Goal: Contribute content: Contribute content

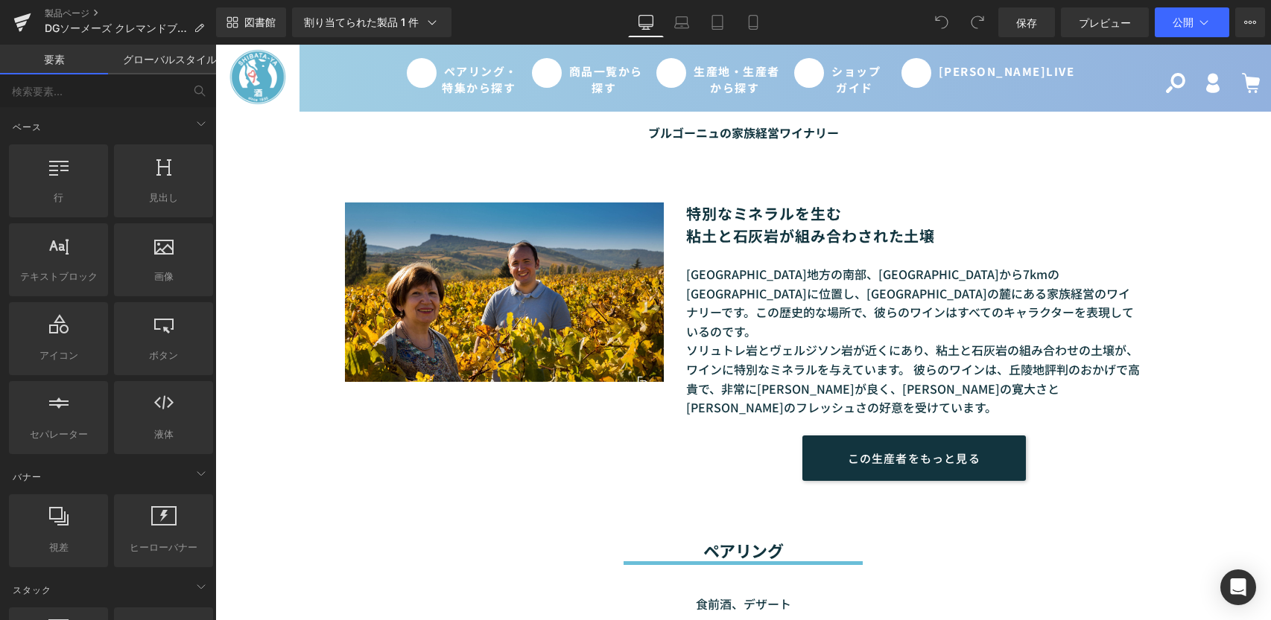
scroll to position [745, 0]
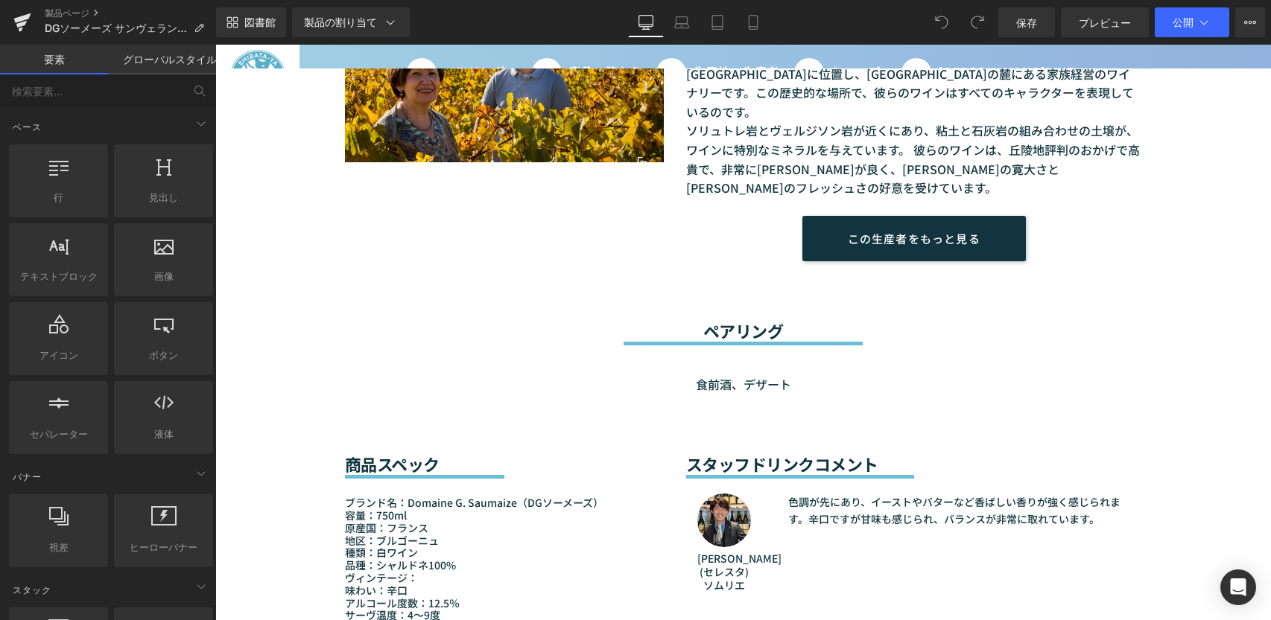
scroll to position [1043, 0]
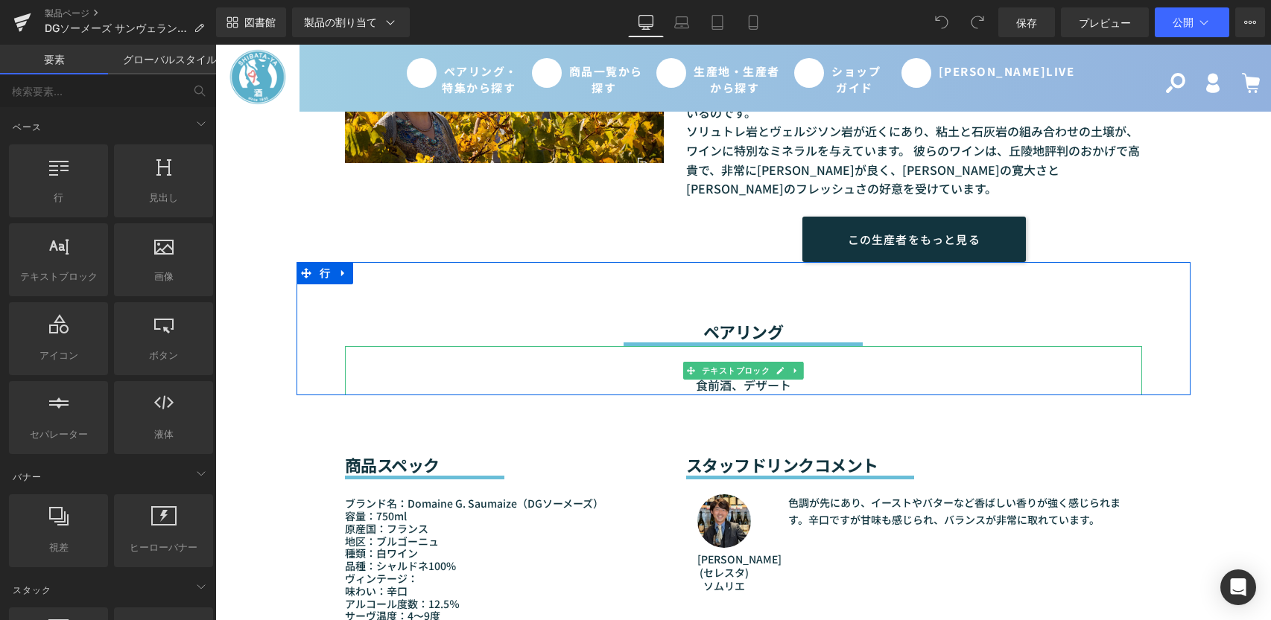
drag, startPoint x: 789, startPoint y: 362, endPoint x: 792, endPoint y: 381, distance: 19.6
click at [789, 376] on p "食前酒、デザート" at bounding box center [743, 385] width 797 height 19
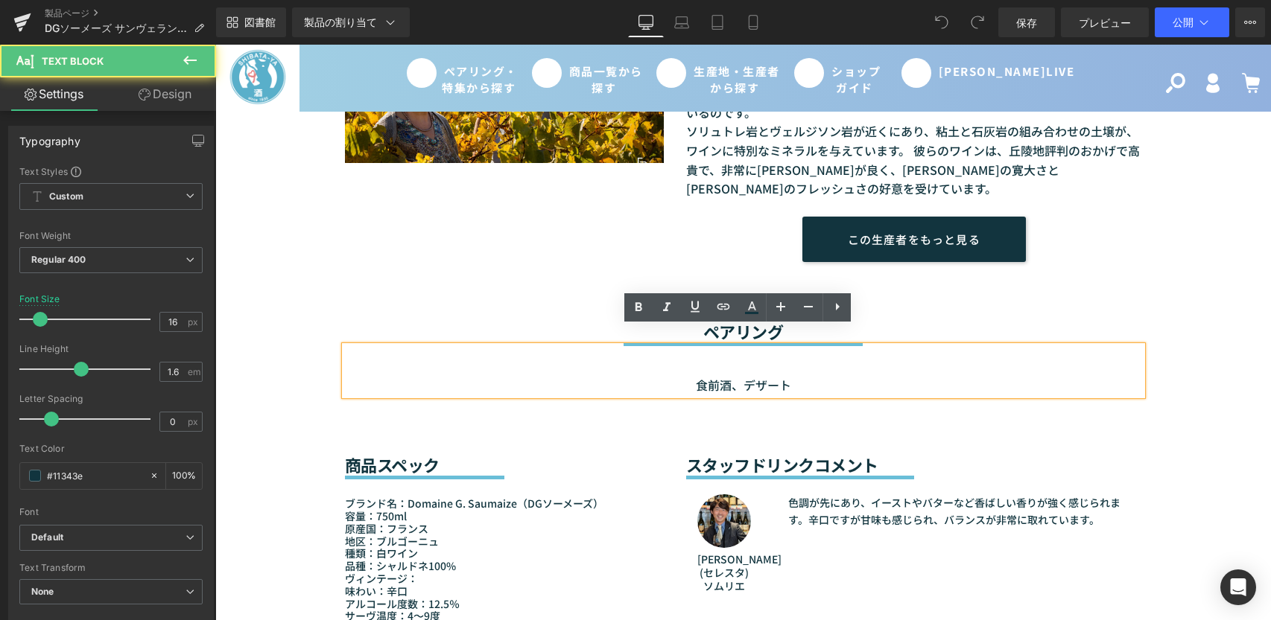
click at [791, 376] on p "食前酒、デザート" at bounding box center [743, 385] width 797 height 19
drag, startPoint x: 792, startPoint y: 363, endPoint x: 630, endPoint y: 364, distance: 161.6
click at [630, 376] on p "食前酒、デザート" at bounding box center [743, 385] width 797 height 19
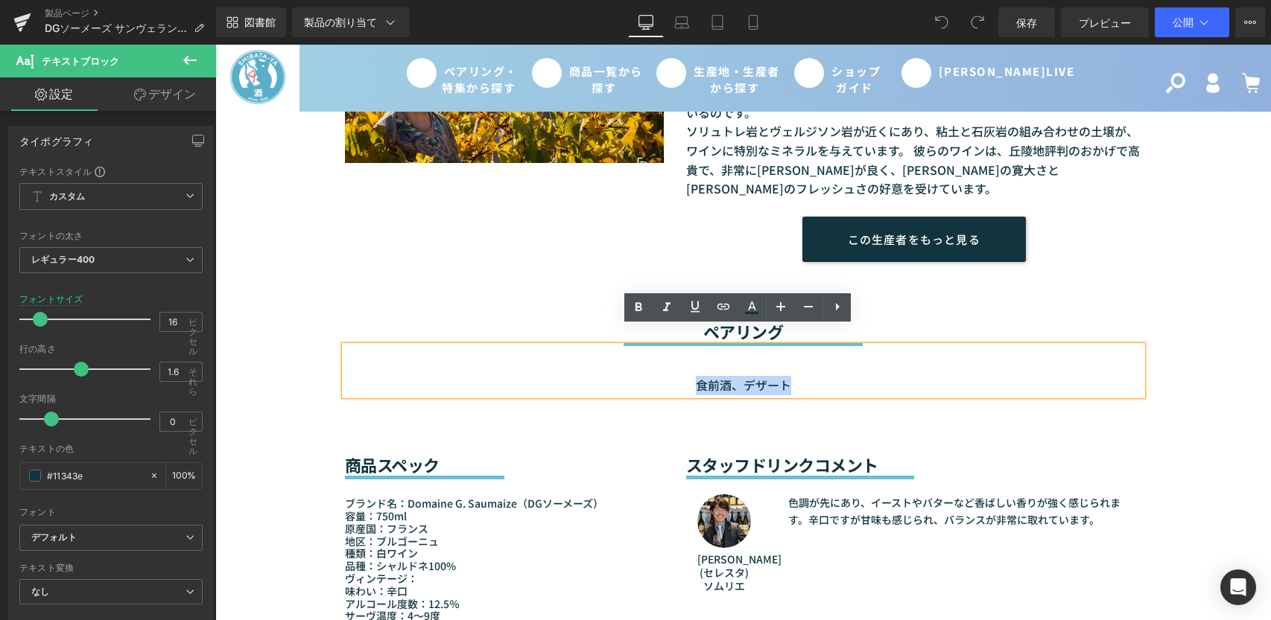
paste div
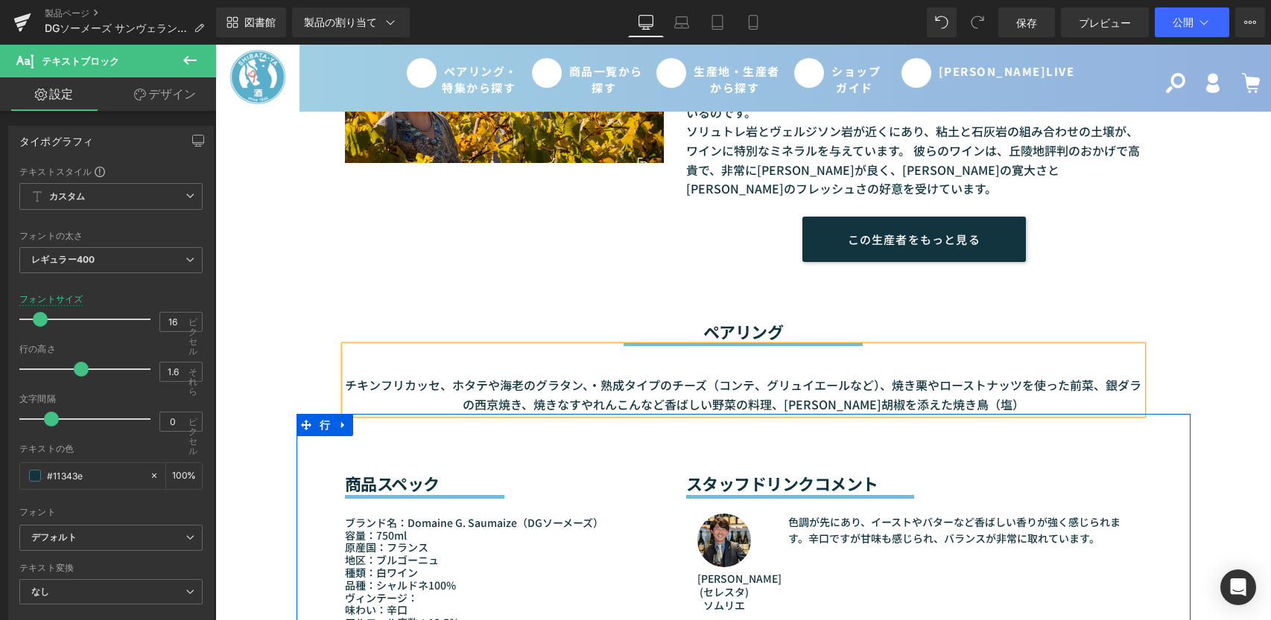
click at [661, 421] on div "商品スペック 見出し セパレーター ブランド名：Domaine G. Saumaize（DGソーメーズ） 容量：750ml 原産国：[GEOGRAPHIC_D…" at bounding box center [504, 534] width 341 height 240
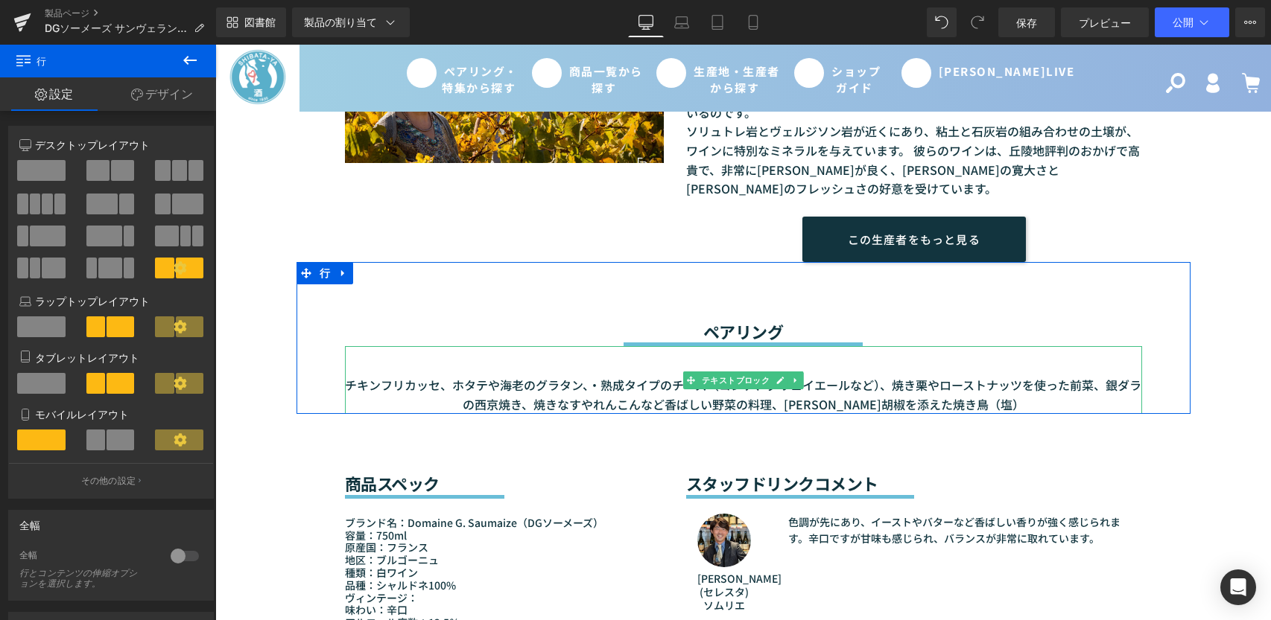
click at [1106, 376] on font "チキンフリカッセ、ホタテや海老のグラタン、・熟成タイプのチーズ（コンテ、グリュイエールなど）、焼き栗やローストナッツを使った前菜、銀ダラの西京焼き、焼きなすや…" at bounding box center [743, 394] width 796 height 37
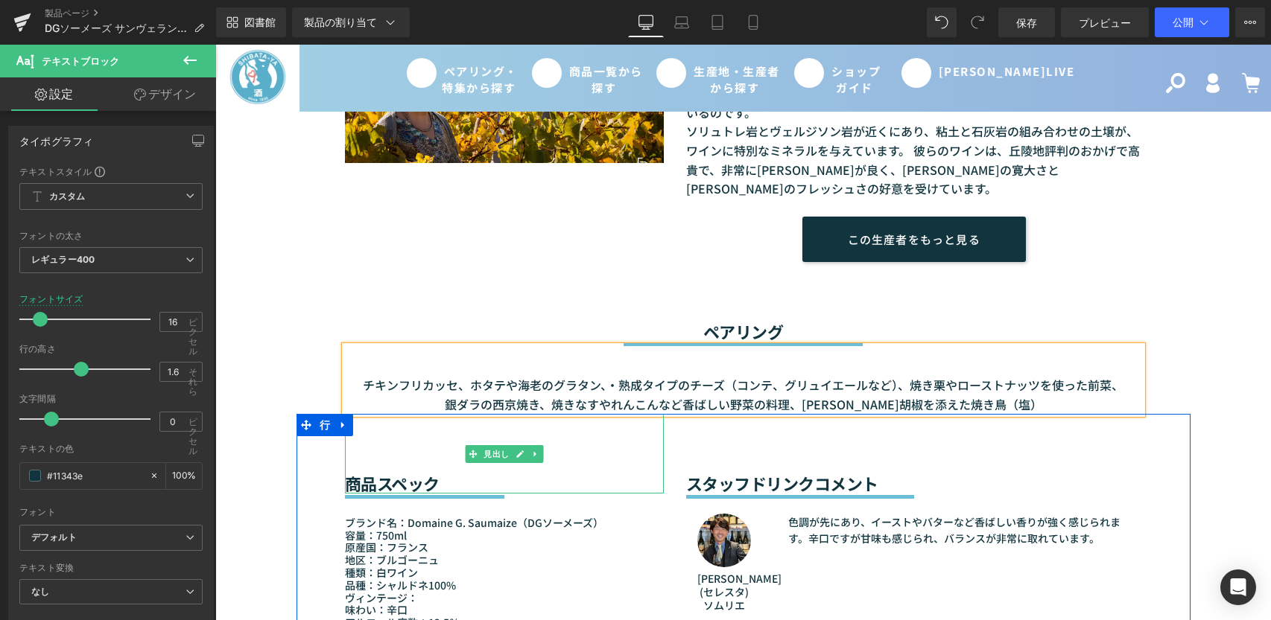
drag, startPoint x: 576, startPoint y: 413, endPoint x: 456, endPoint y: 395, distance: 121.2
click at [575, 414] on div "商品スペック" at bounding box center [504, 453] width 319 height 79
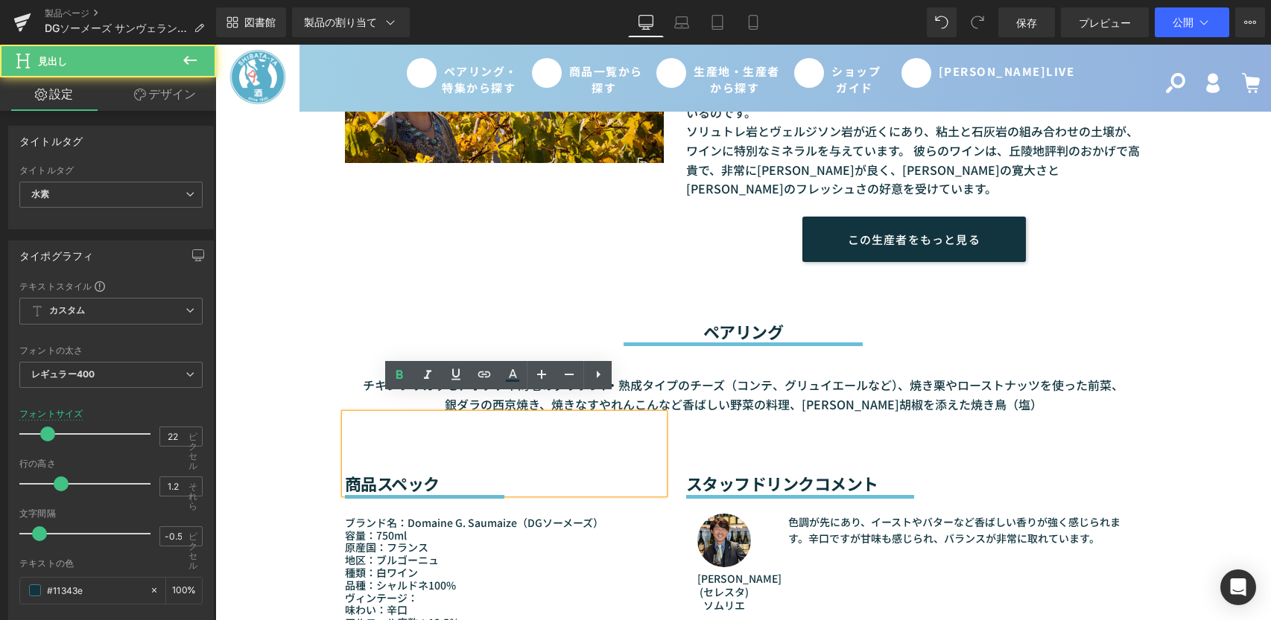
click at [350, 268] on div "ペアリング 見出し セパレーター チキンフリカッセ、ホタテや海老のグラタン、・熟成タイプのチーズ（コンテ、グリュイエールなど）、焼き栗やローストナッツを使った…" at bounding box center [743, 338] width 894 height 153
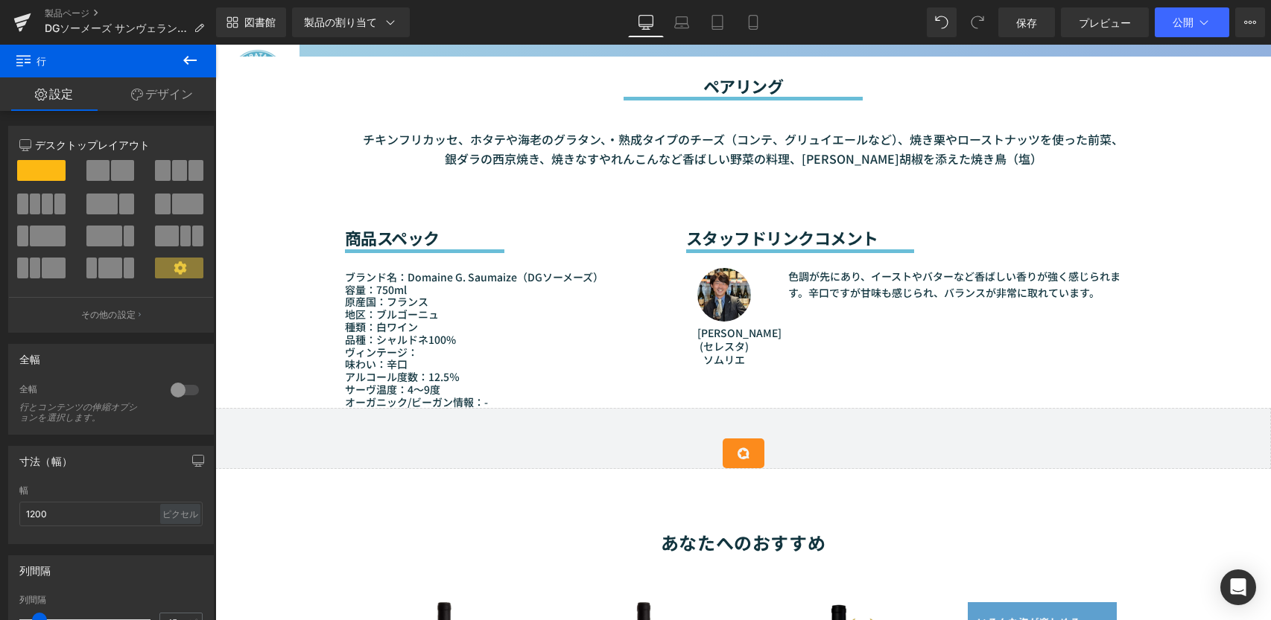
scroll to position [1266, 0]
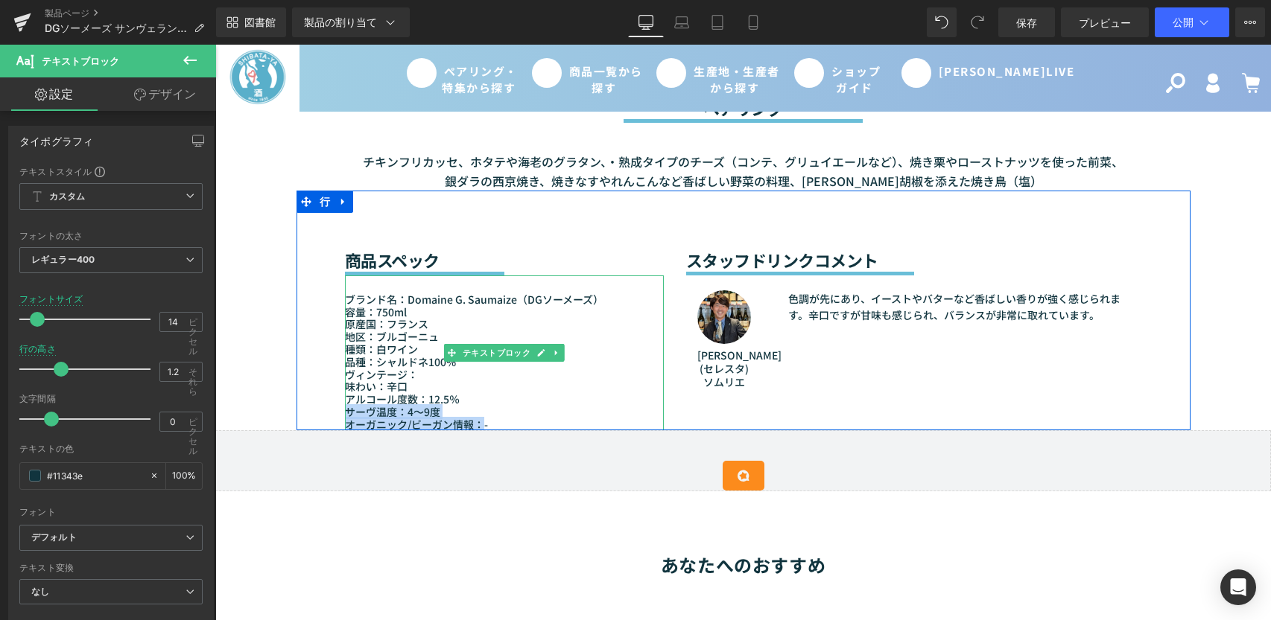
drag, startPoint x: 477, startPoint y: 405, endPoint x: 344, endPoint y: 396, distance: 133.6
click at [345, 396] on div "ブランド名：Domaine G. Saumaize（DGソーメーズ） 容量：750ml 原産国：[GEOGRAPHIC_DATA] 地区：ブルゴーニュ 種類：…" at bounding box center [504, 354] width 319 height 156
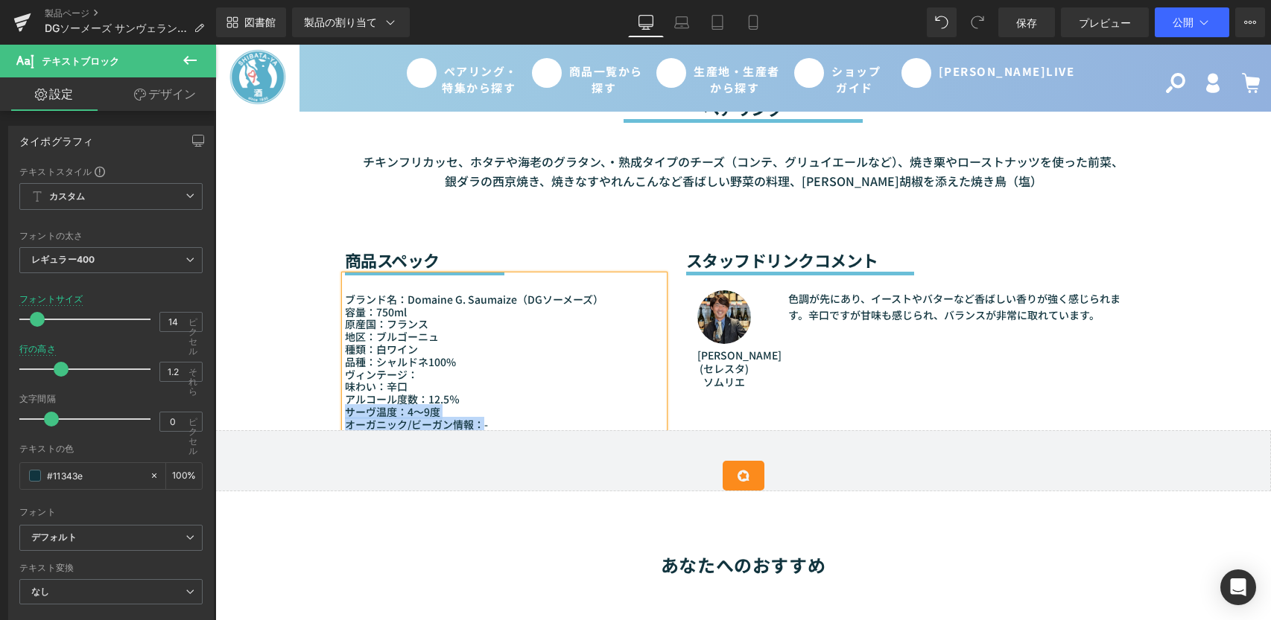
click at [428, 392] on font "アルコール度数：12.5％" at bounding box center [402, 399] width 115 height 15
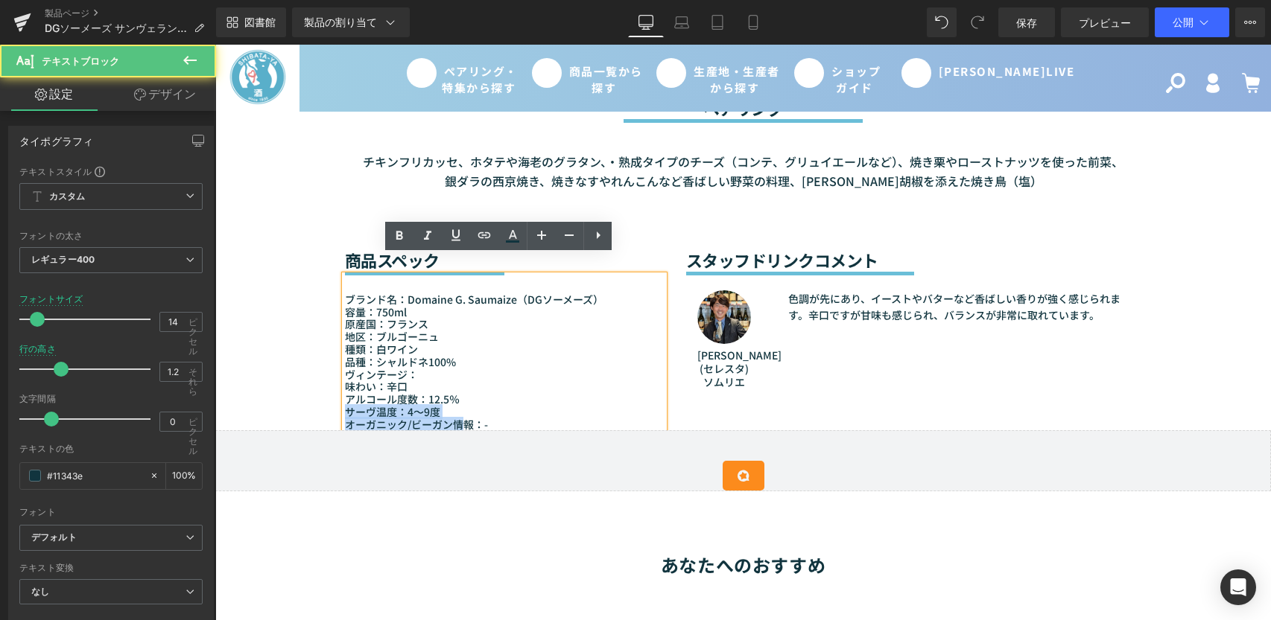
drag, startPoint x: 343, startPoint y: 393, endPoint x: 460, endPoint y: 398, distance: 116.3
click at [460, 398] on div "ブランド名：Domaine G. Saumaize（DGソーメーズ） 容量：750ml 原産国：[GEOGRAPHIC_DATA] 地区：ブルゴーニュ 種類：…" at bounding box center [504, 354] width 319 height 156
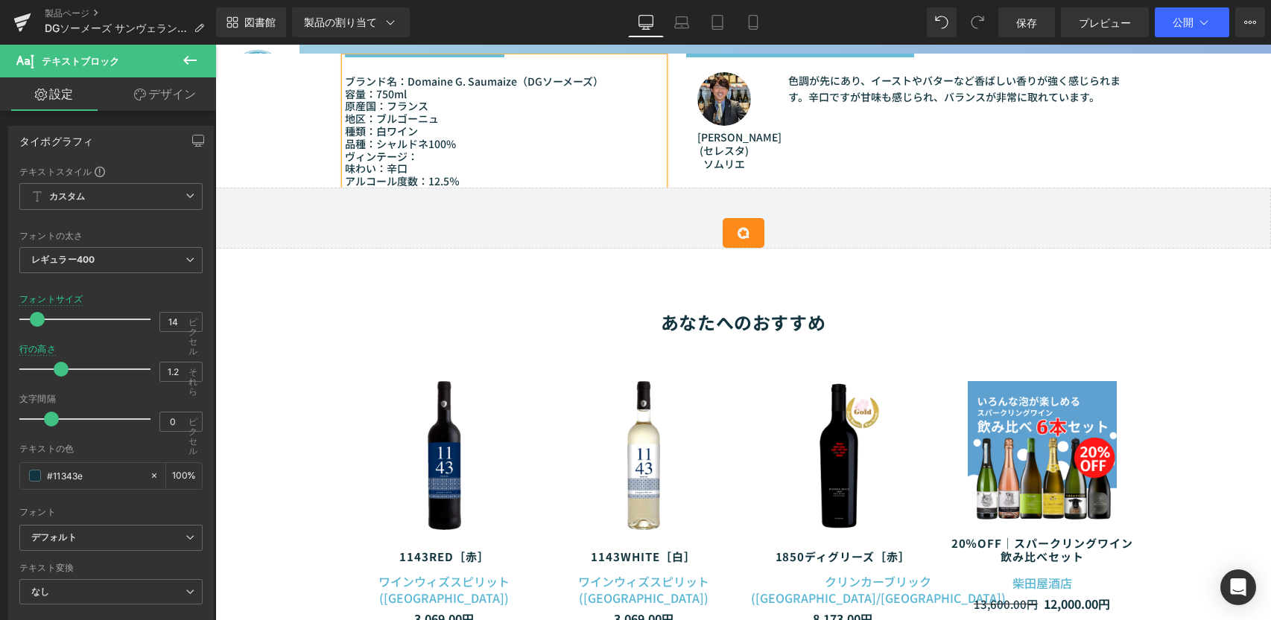
scroll to position [1192, 0]
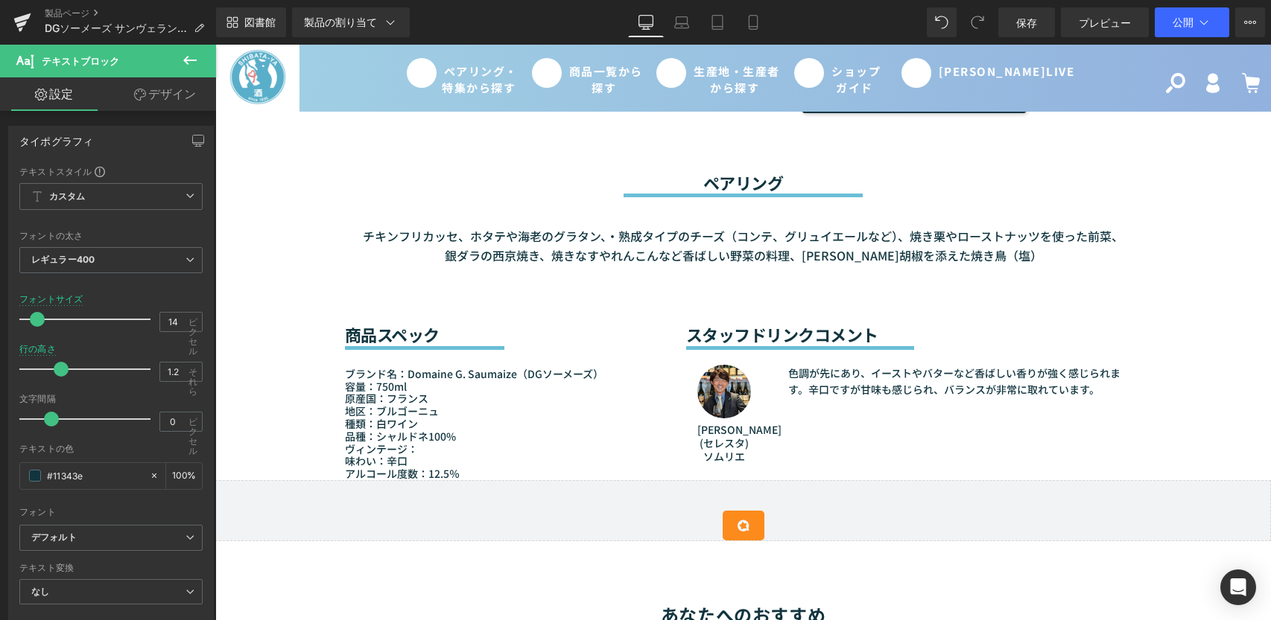
drag, startPoint x: 1335, startPoint y: 45, endPoint x: 910, endPoint y: 156, distance: 439.5
click at [910, 173] on div "ペアリング 見出し" at bounding box center [743, 182] width 797 height 19
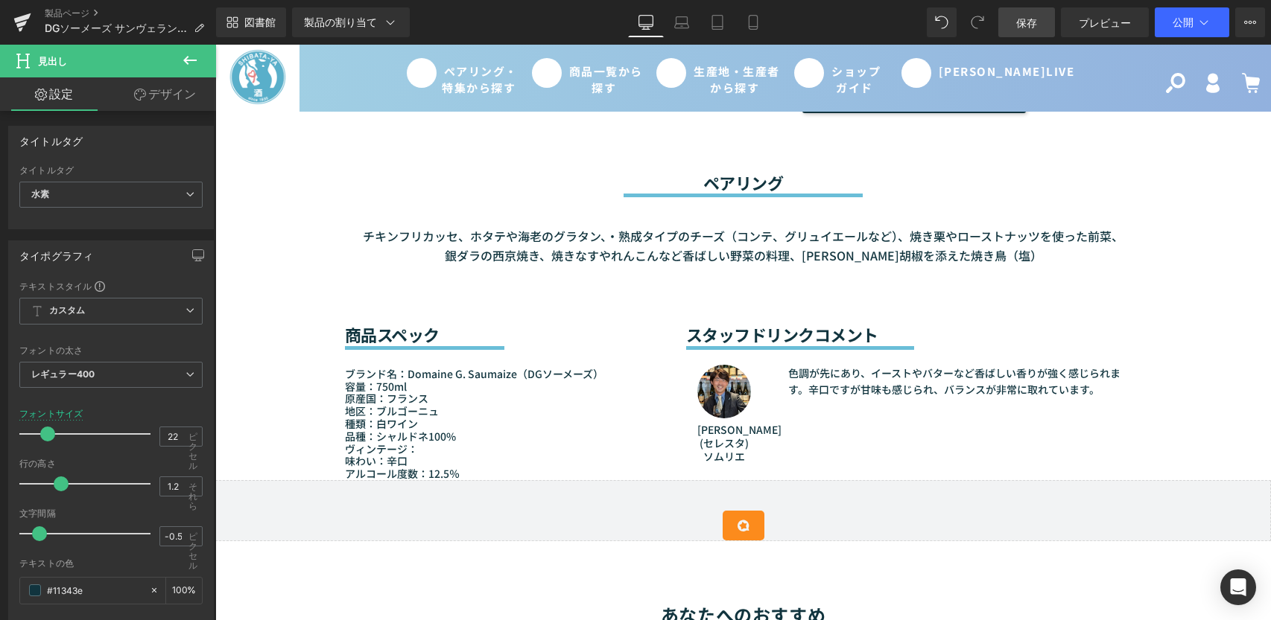
click at [1037, 20] on link "保存" at bounding box center [1026, 22] width 57 height 30
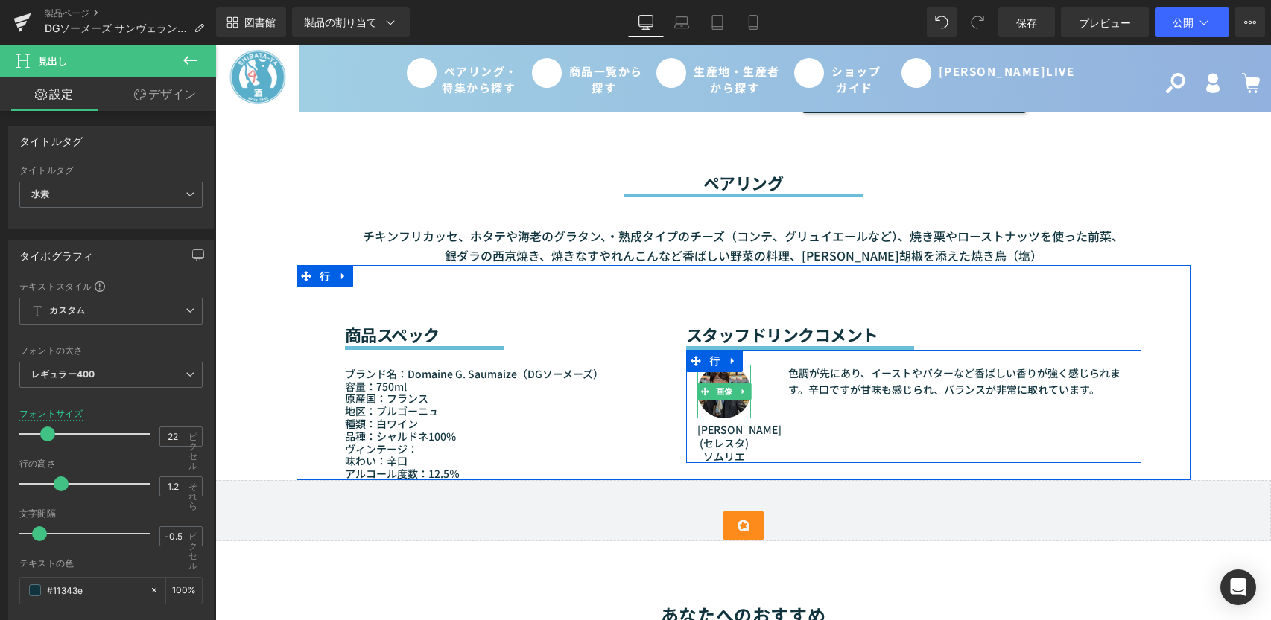
click at [728, 388] on img at bounding box center [724, 392] width 54 height 54
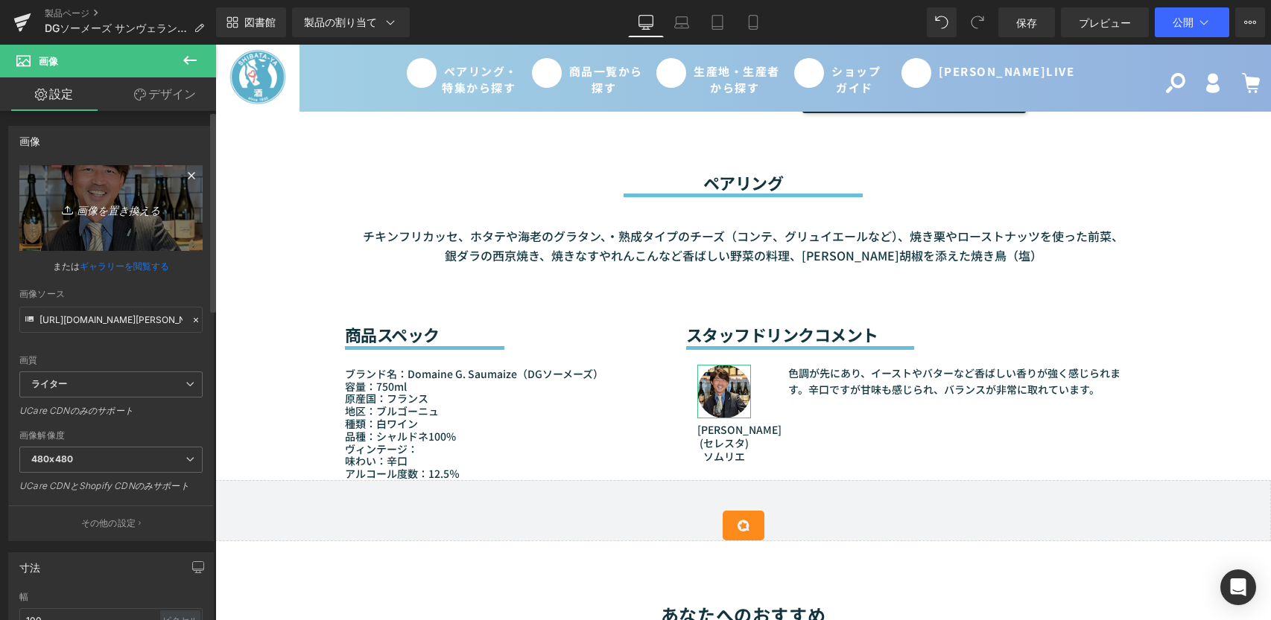
click at [127, 182] on link "画像を置き換える" at bounding box center [110, 208] width 183 height 86
type input "C:\fakepath\[PERSON_NAME].jpg"
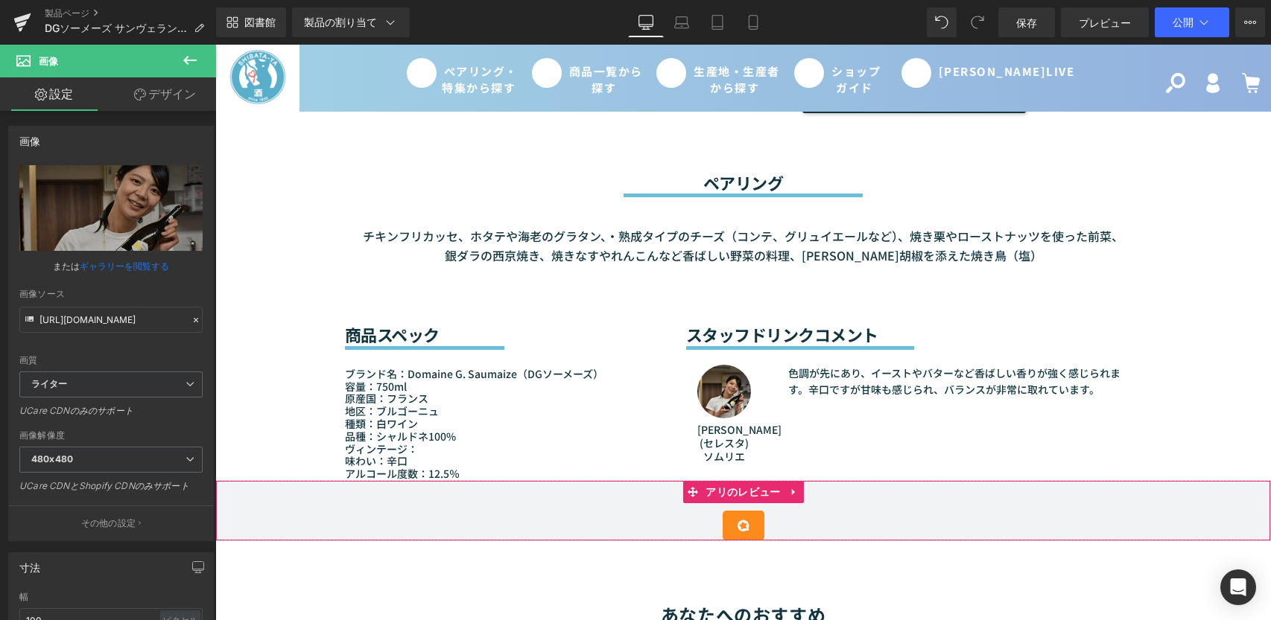
type input "[URL][DOMAIN_NAME]"
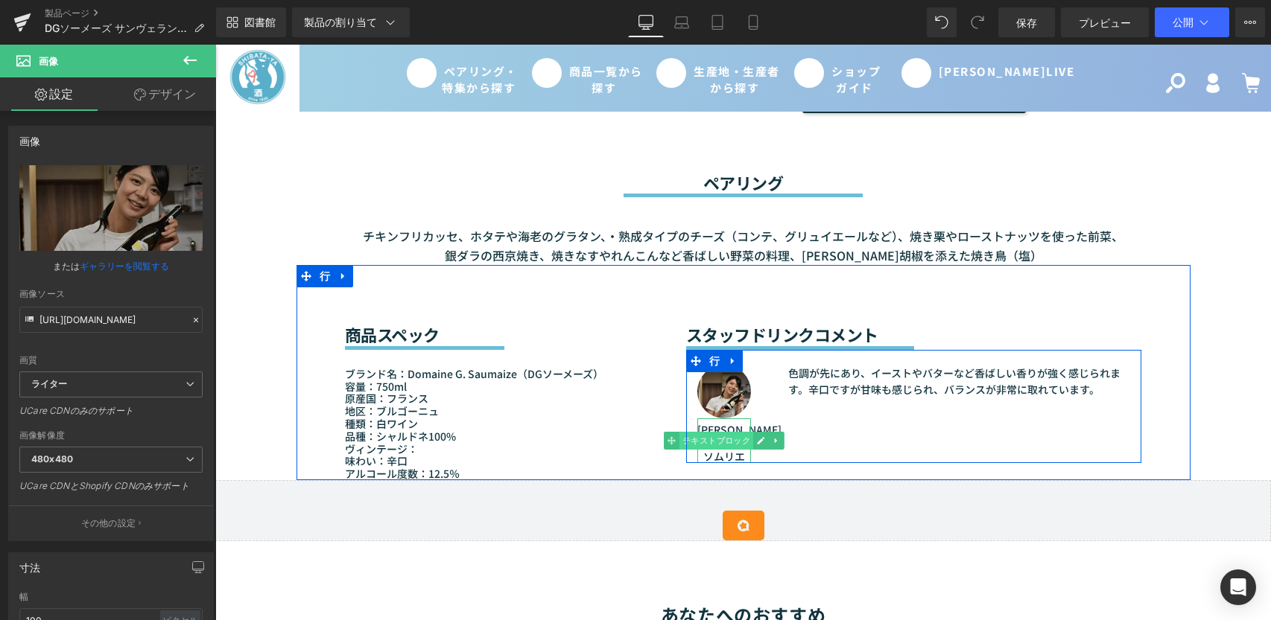
click at [728, 436] on font "テキストブロック" at bounding box center [716, 441] width 69 height 10
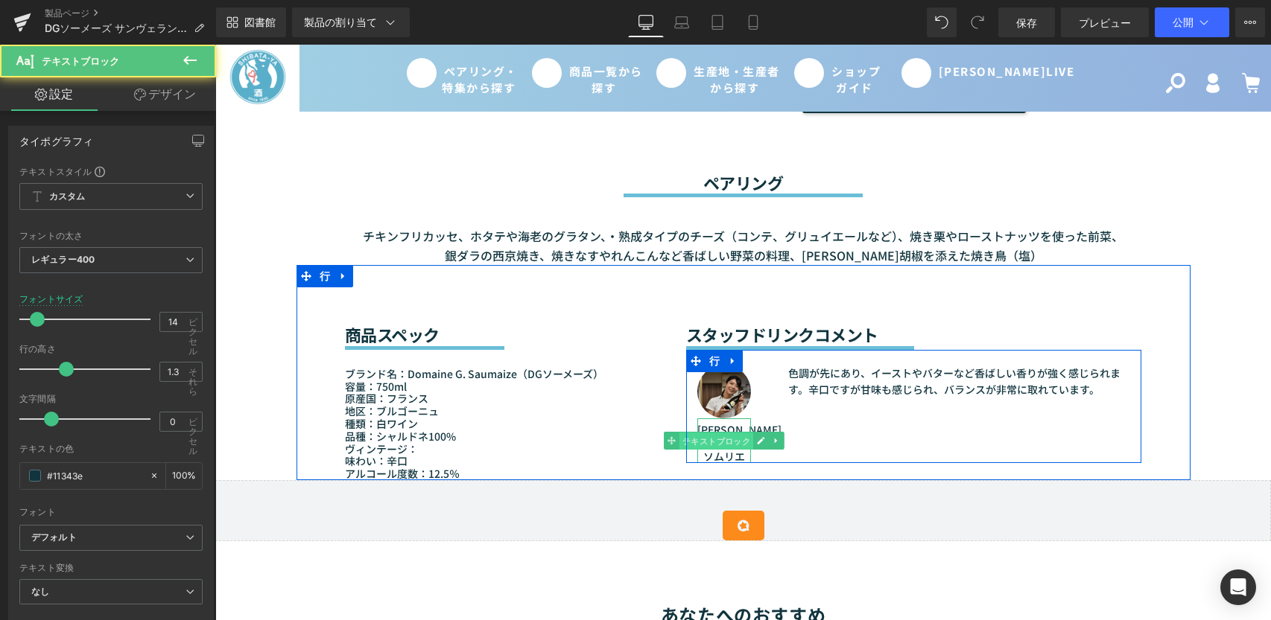
click at [714, 436] on font "テキストブロック" at bounding box center [716, 441] width 69 height 10
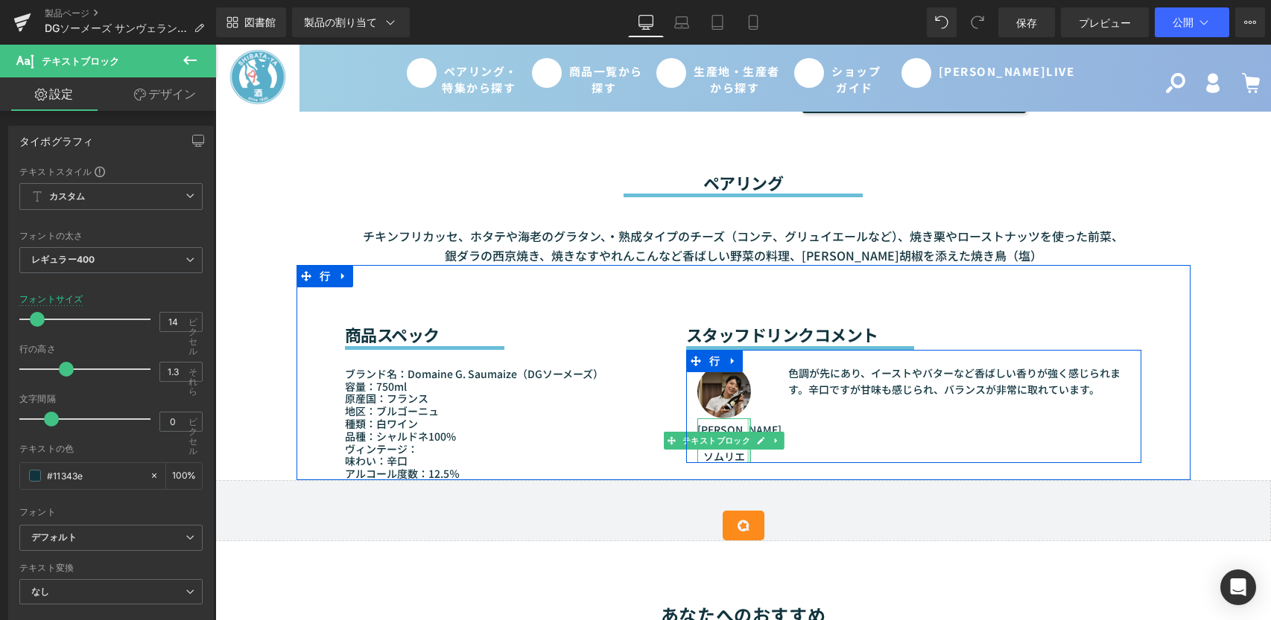
click at [747, 433] on div at bounding box center [749, 441] width 4 height 45
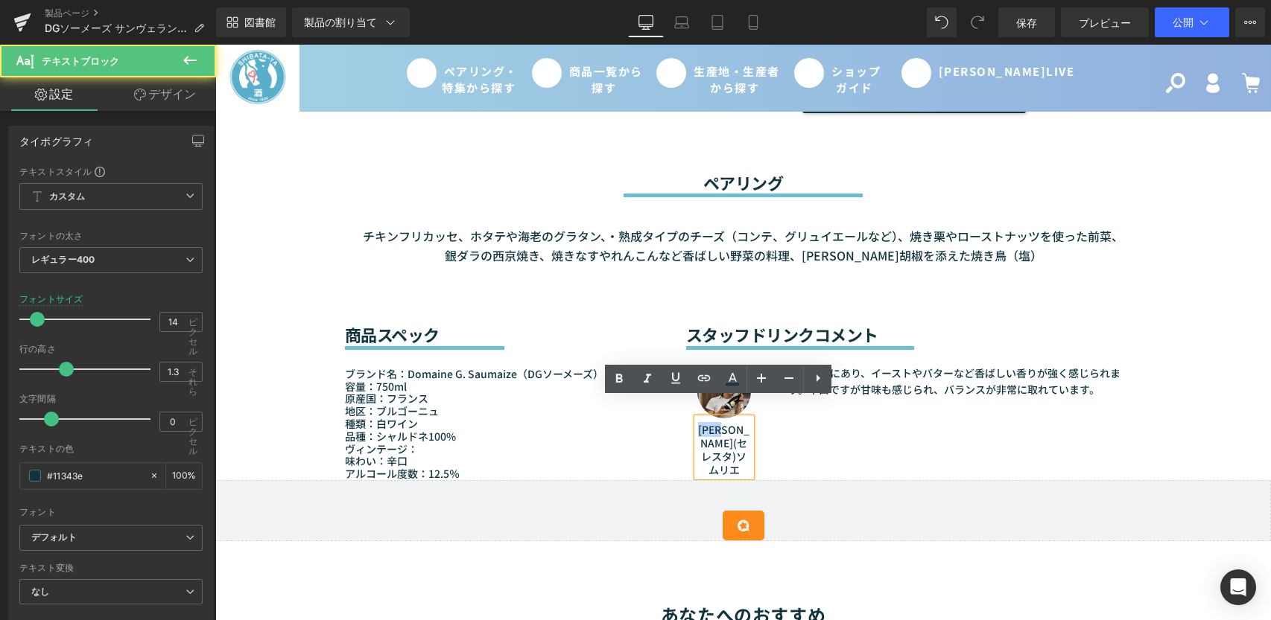
drag, startPoint x: 737, startPoint y: 408, endPoint x: 692, endPoint y: 406, distance: 44.7
click at [697, 423] on p "[PERSON_NAME](セレスタ)ソムリエ" at bounding box center [724, 450] width 54 height 54
drag, startPoint x: 742, startPoint y: 436, endPoint x: 700, endPoint y: 409, distance: 49.6
click at [700, 423] on p "[PERSON_NAME](セレスタ)ソムリエ" at bounding box center [724, 450] width 54 height 54
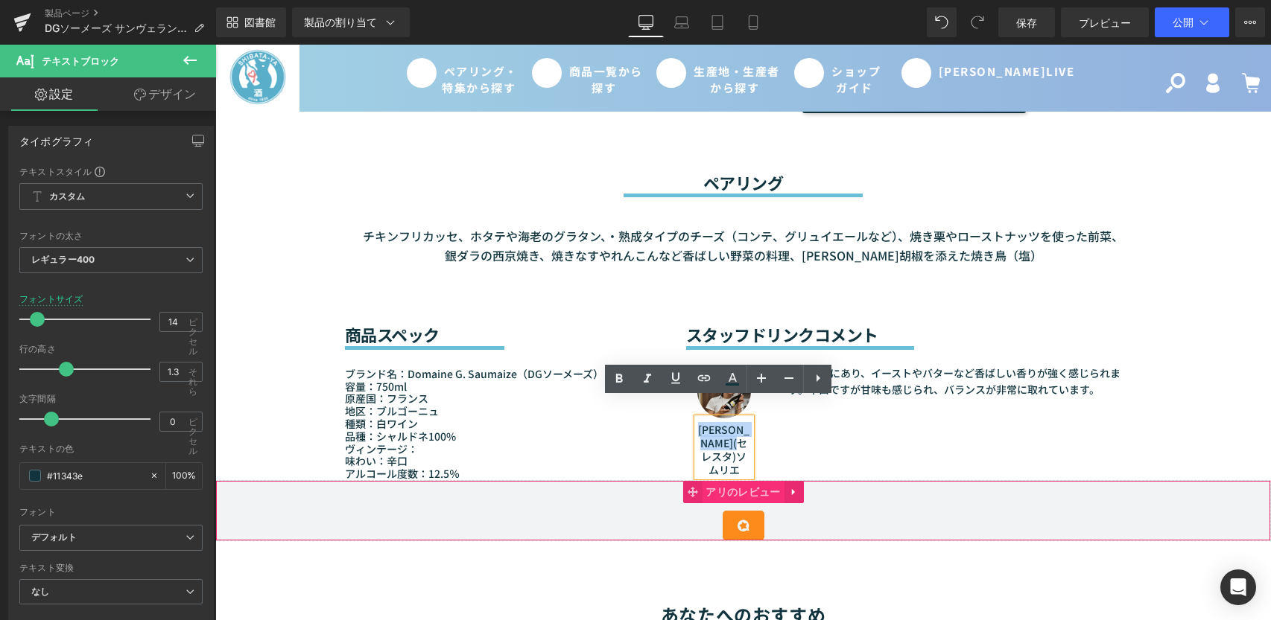
paste div
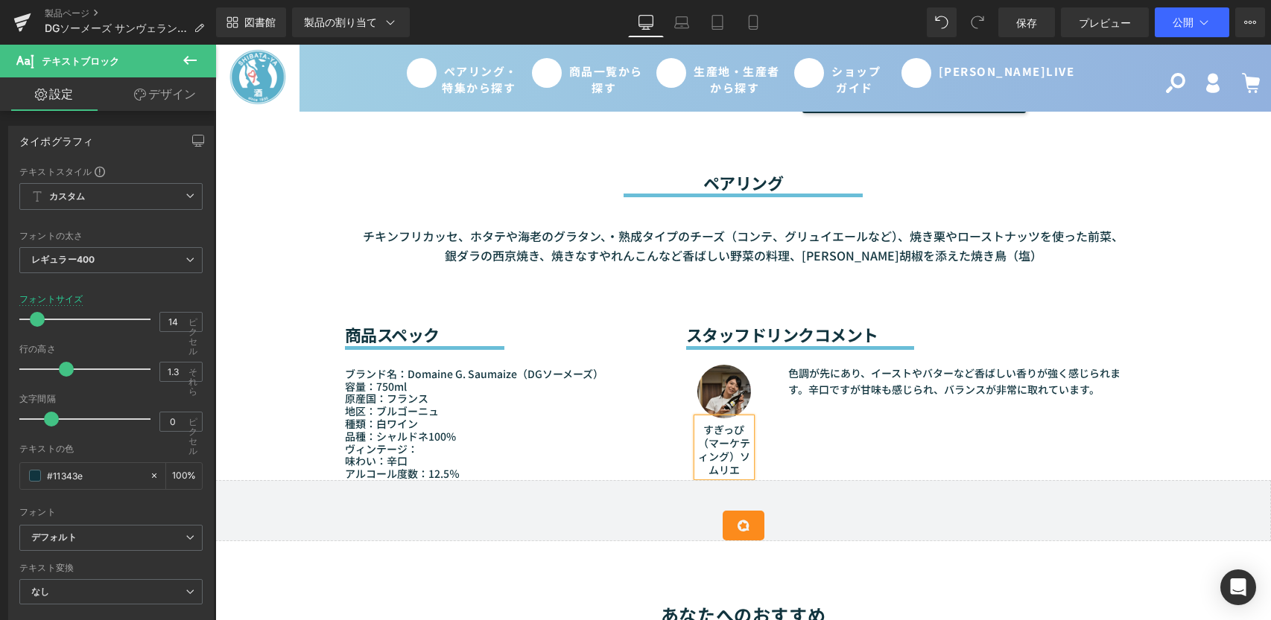
click at [733, 442] on font "すぎっぴ（マーケティング）ソムリエ" at bounding box center [724, 450] width 52 height 56
click at [787, 431] on div "画像 すぎっぴ（マーケティング） ソムリエ テキストブロック 色調が先にあり、イーストやバターなど香ばしい香りが強く感じられます。辛口ですが甘味も感じられ、バ…" at bounding box center [914, 413] width 456 height 127
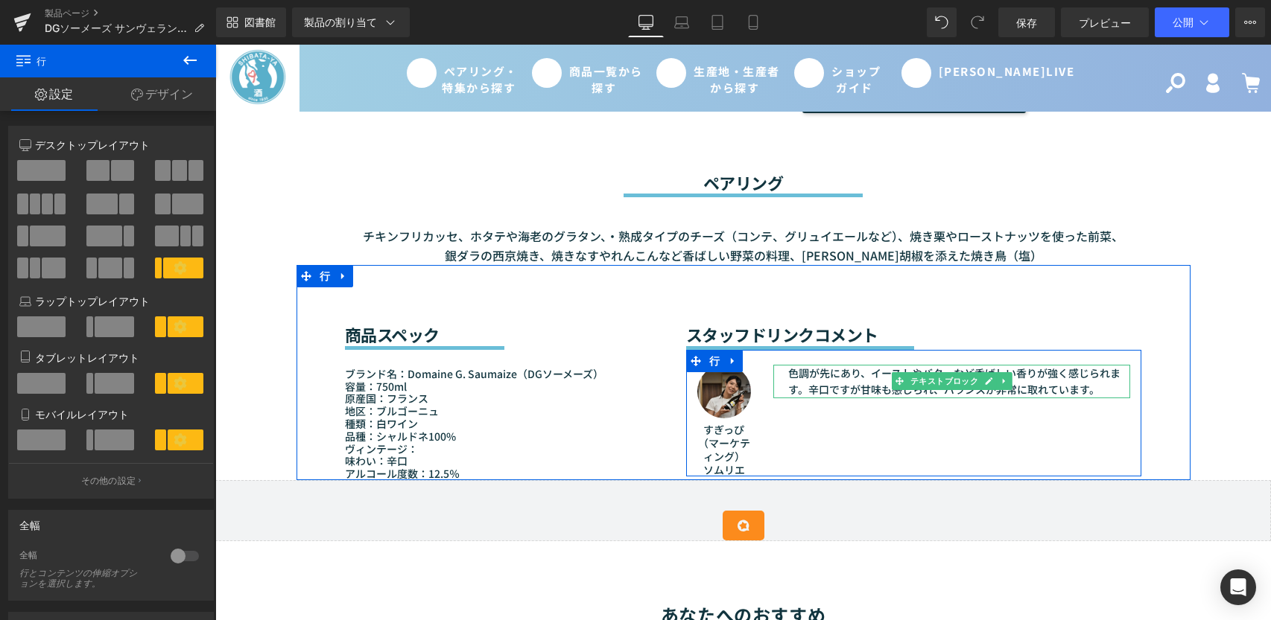
click at [859, 366] on font "色調が先にあり、イーストやバターなど香ばしい香りが強く感じられます。辛口ですが甘味も感じられ、バランスが非常に取れています。" at bounding box center [954, 381] width 332 height 31
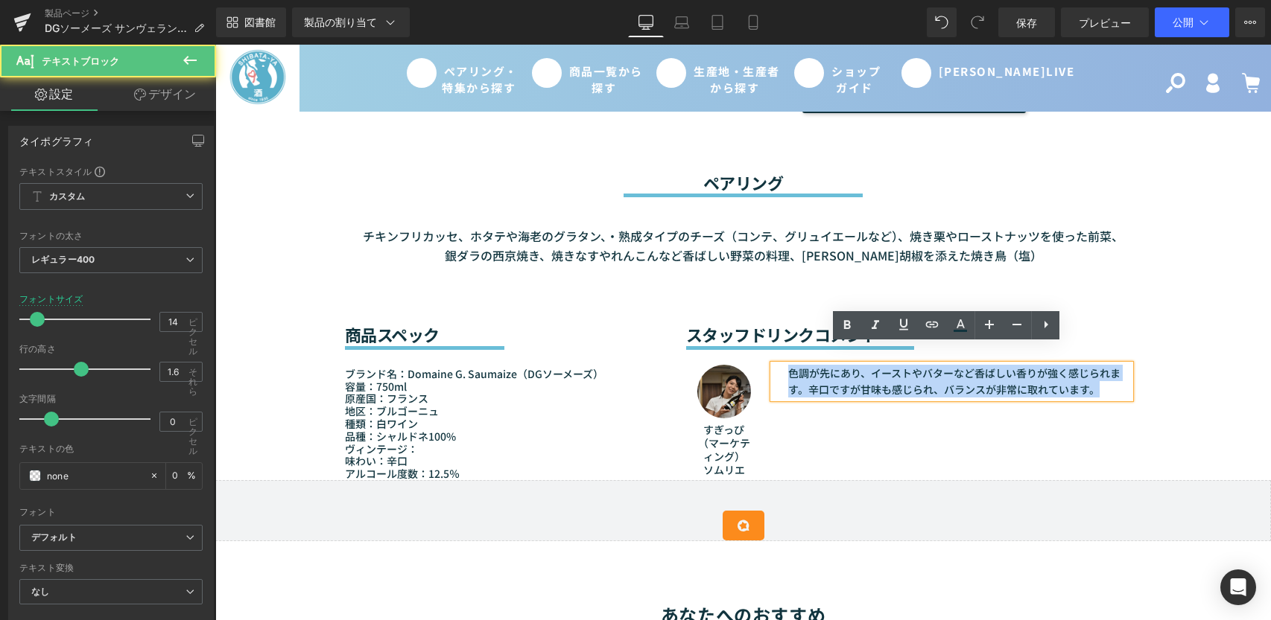
drag, startPoint x: 1093, startPoint y: 375, endPoint x: 779, endPoint y: 360, distance: 313.9
click at [779, 365] on div "色調が先にあり、イーストやバターなど香ばしい香りが強く感じられます。辛口ですが甘味も感じられ、バランスが非常に取れています。" at bounding box center [952, 382] width 358 height 34
paste div
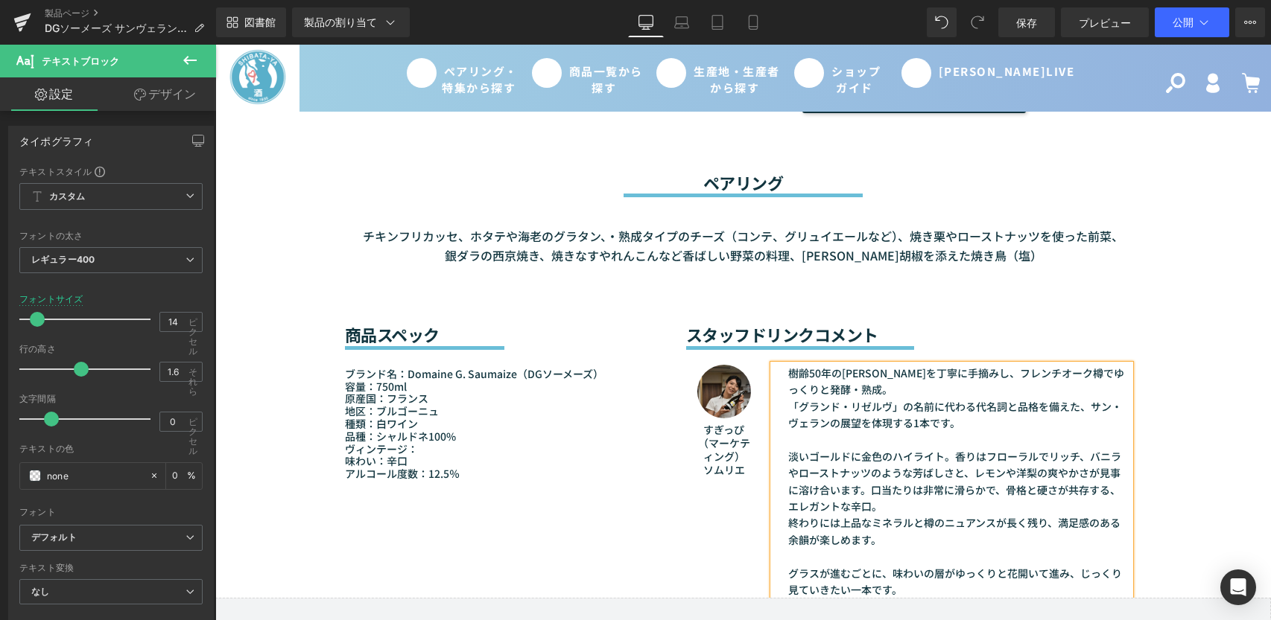
click at [1135, 365] on div "樹齢50年の[PERSON_NAME]を丁寧に手摘みし、フレンチオーク樽でゆっくりと発酵・熟成。 「グランド・リゼルヴ」の名前に代わる代名詞と品格を備えた、サ…" at bounding box center [952, 482] width 380 height 234
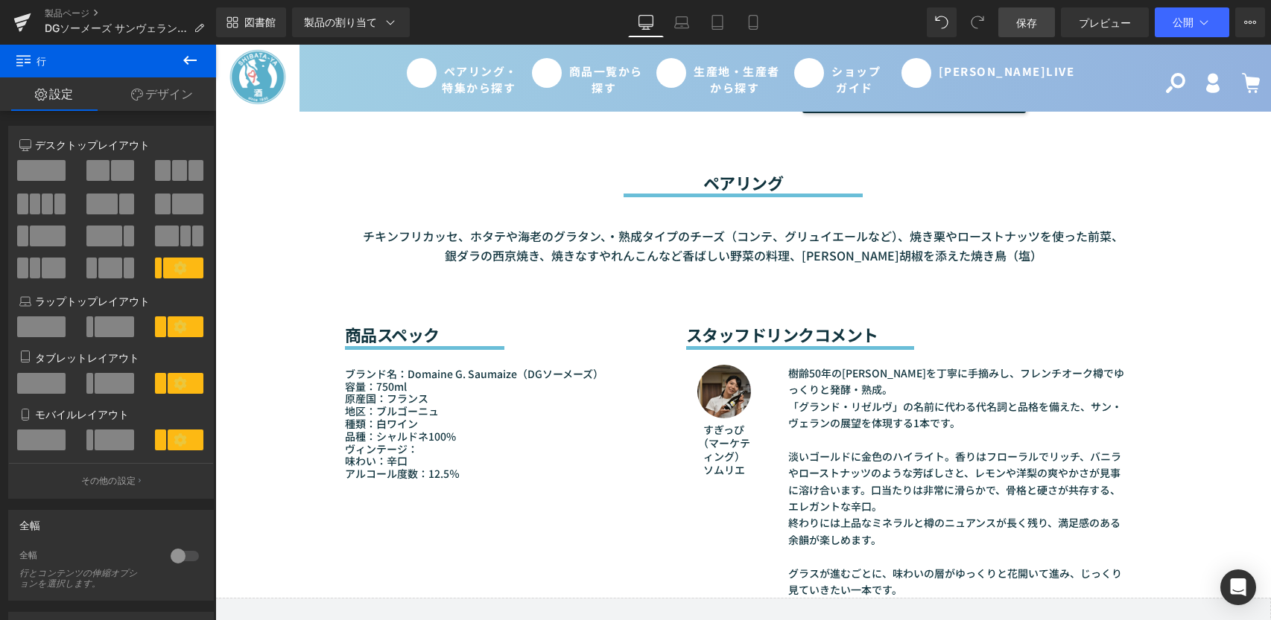
click at [1033, 21] on font "保存" at bounding box center [1026, 22] width 21 height 13
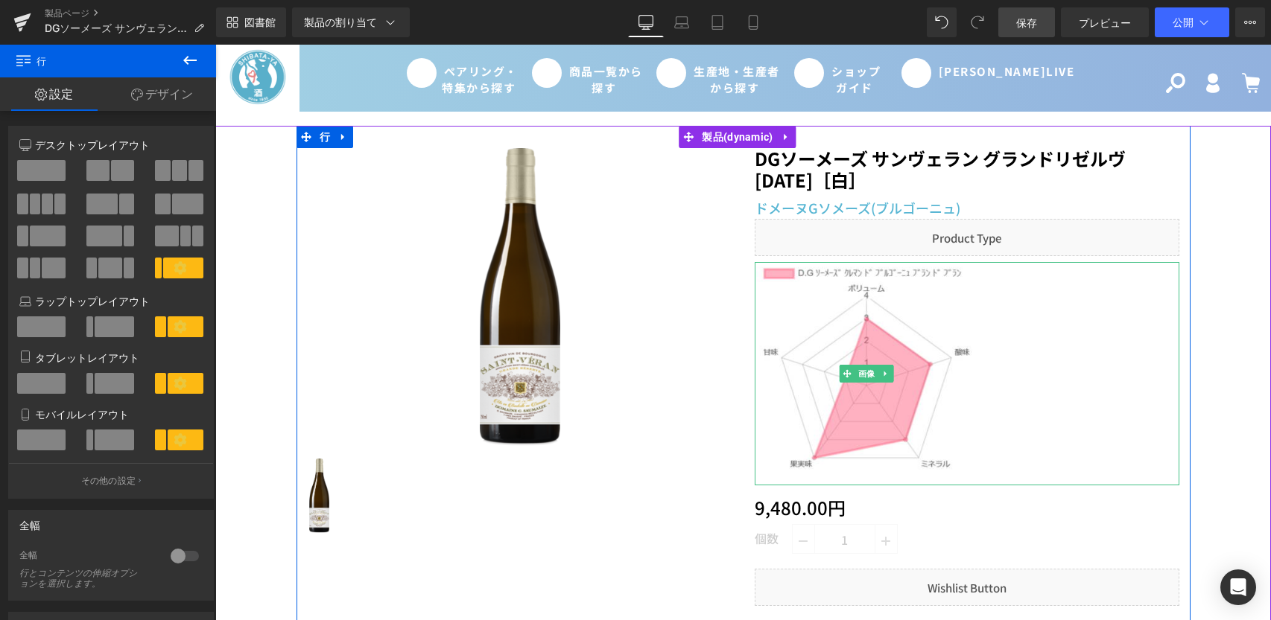
scroll to position [0, 0]
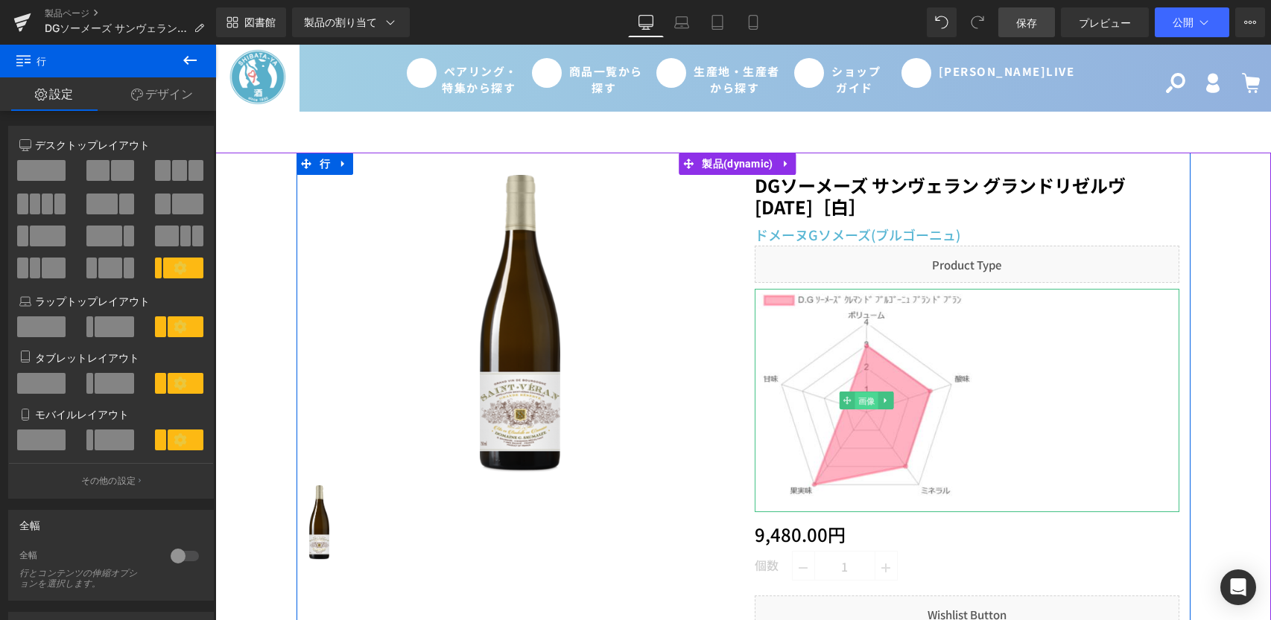
click at [857, 407] on font "画像" at bounding box center [865, 402] width 17 height 18
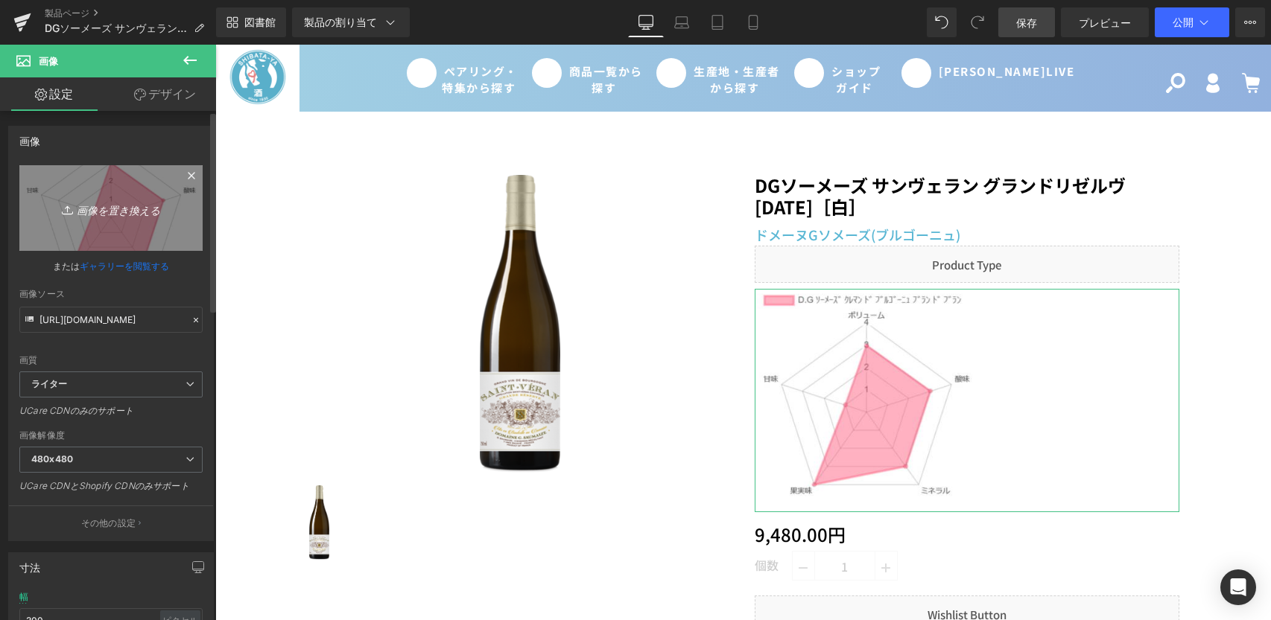
click at [123, 212] on font "画像を置き換える" at bounding box center [118, 209] width 83 height 13
type input "C:\fakepath\D.Gソーメーズ サンヴェラン グランドリゼルヴ[DATE]グラフ.png"
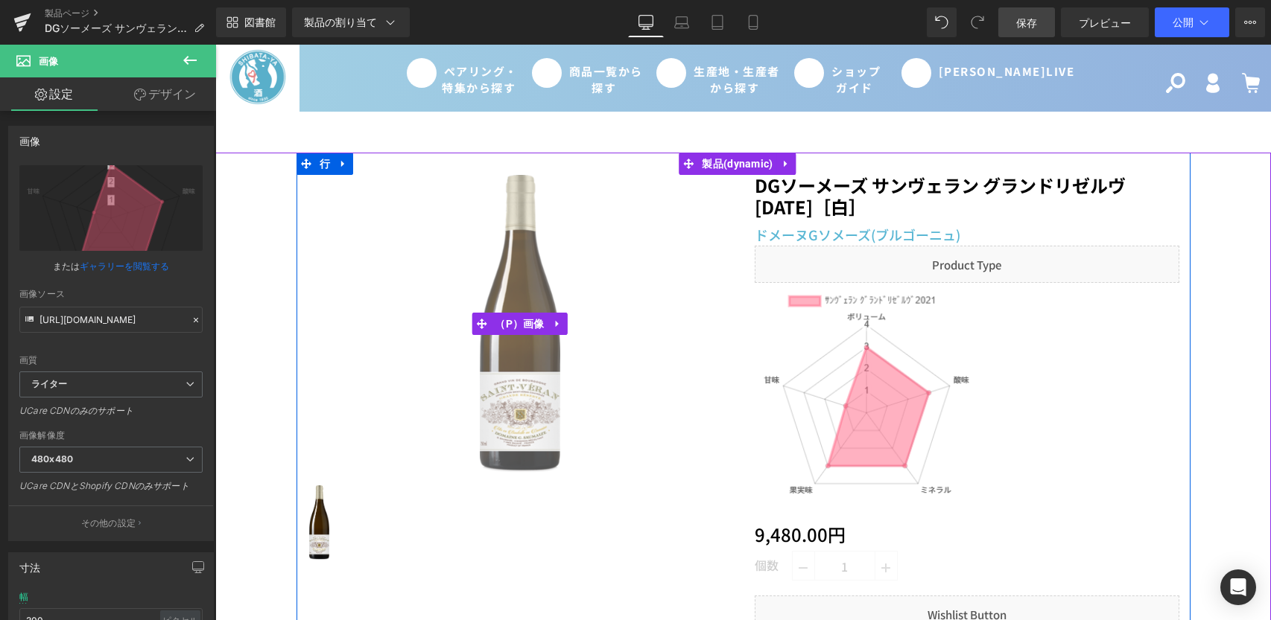
type input "[URL][DOMAIN_NAME]"
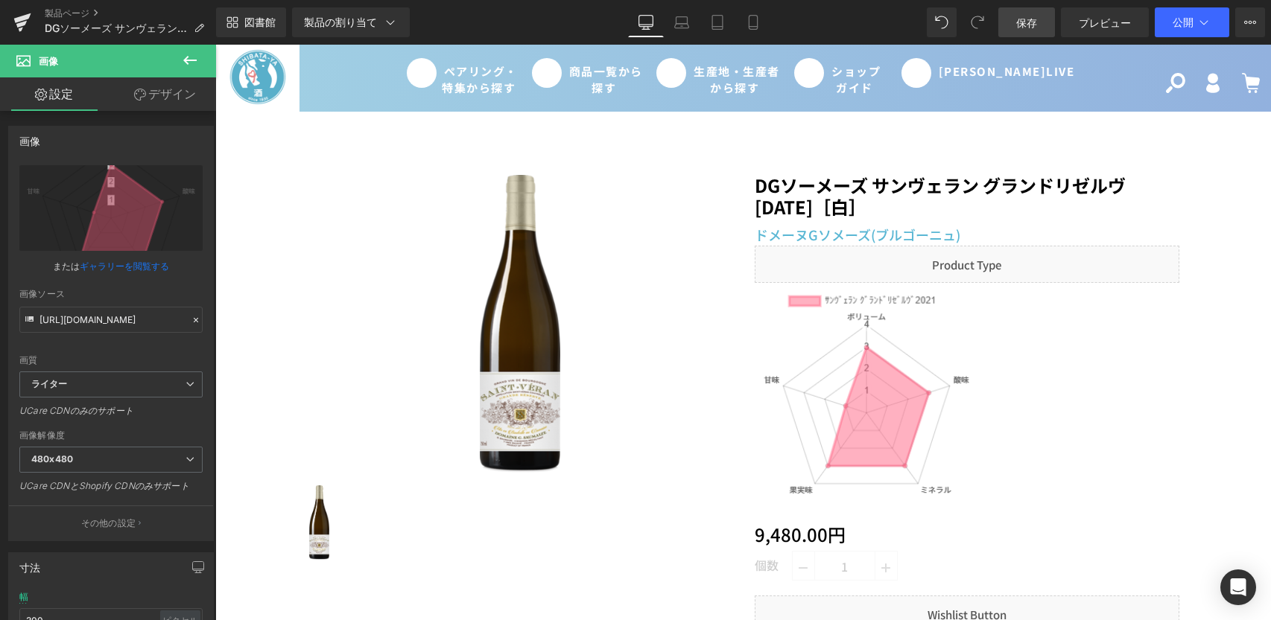
click at [1018, 19] on font "保存" at bounding box center [1026, 22] width 21 height 13
click at [1195, 33] on button "公開" at bounding box center [1191, 22] width 74 height 30
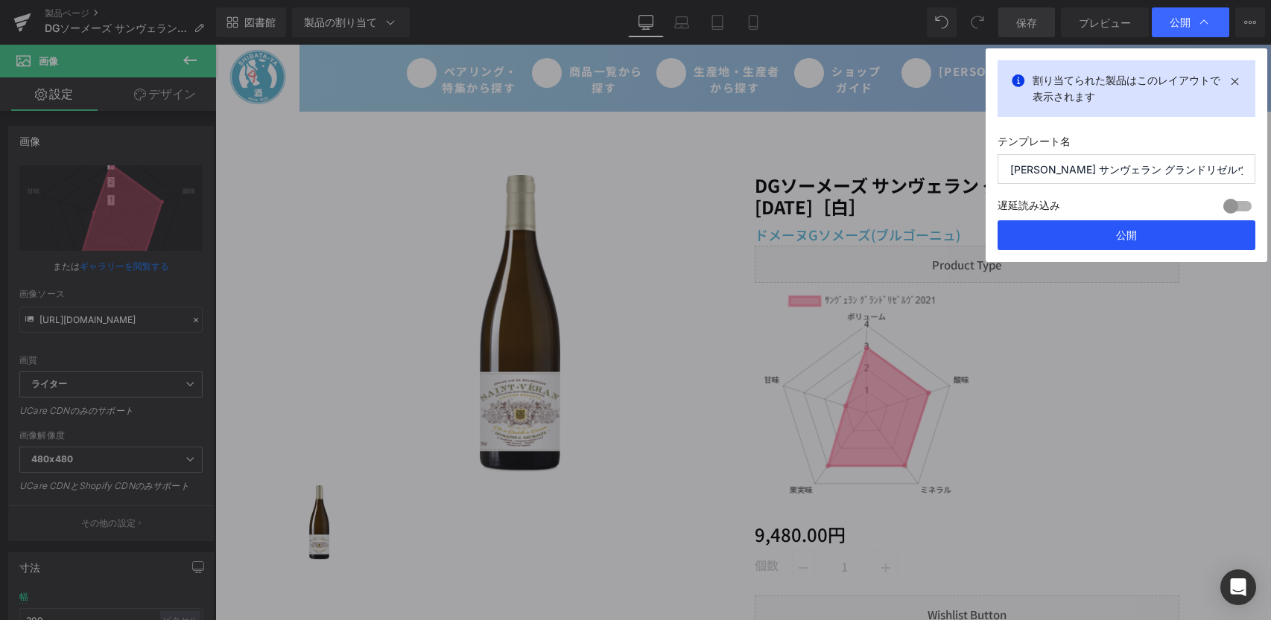
drag, startPoint x: 1144, startPoint y: 243, endPoint x: 655, endPoint y: 308, distance: 492.9
click at [1144, 243] on button "公開" at bounding box center [1126, 235] width 258 height 30
